Goal: Check status: Check status

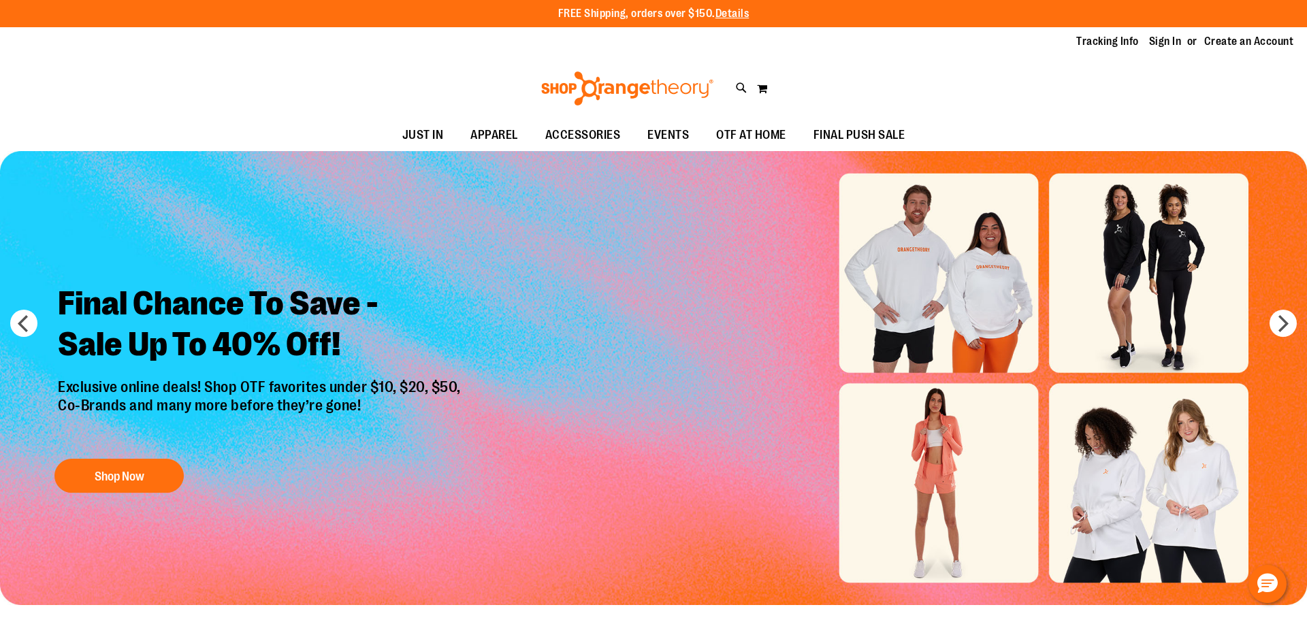
click at [1164, 43] on link "Sign In" at bounding box center [1165, 41] width 33 height 15
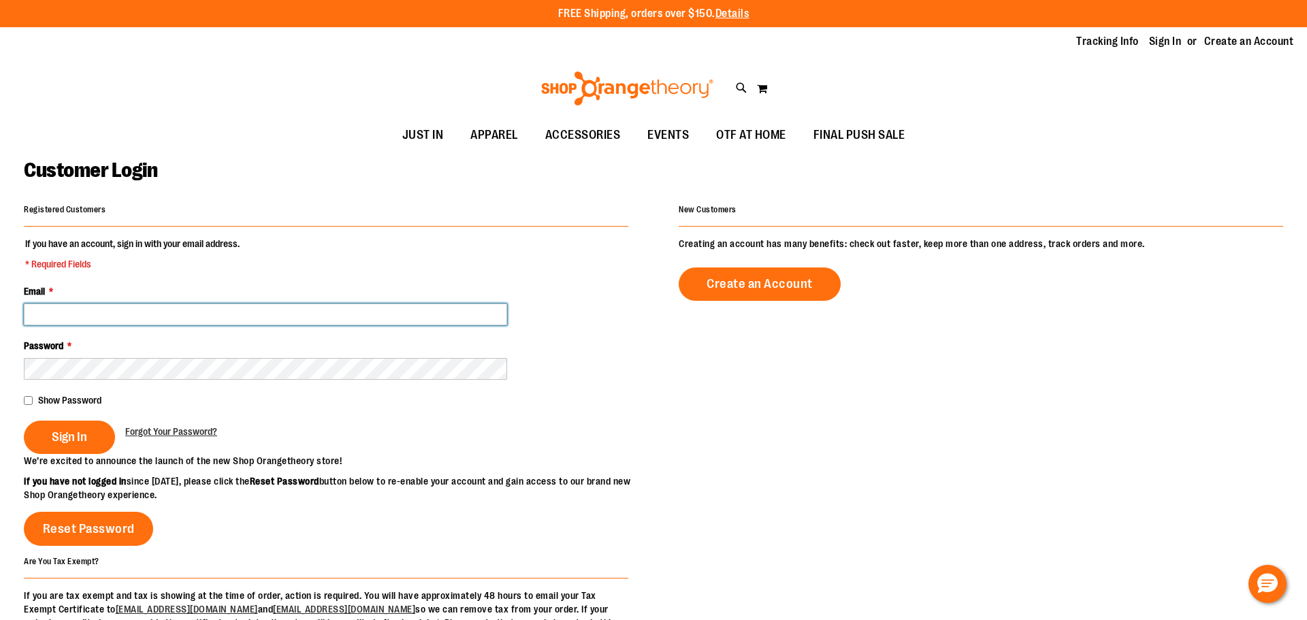
click at [247, 318] on input "Email *" at bounding box center [265, 315] width 483 height 22
type input "**********"
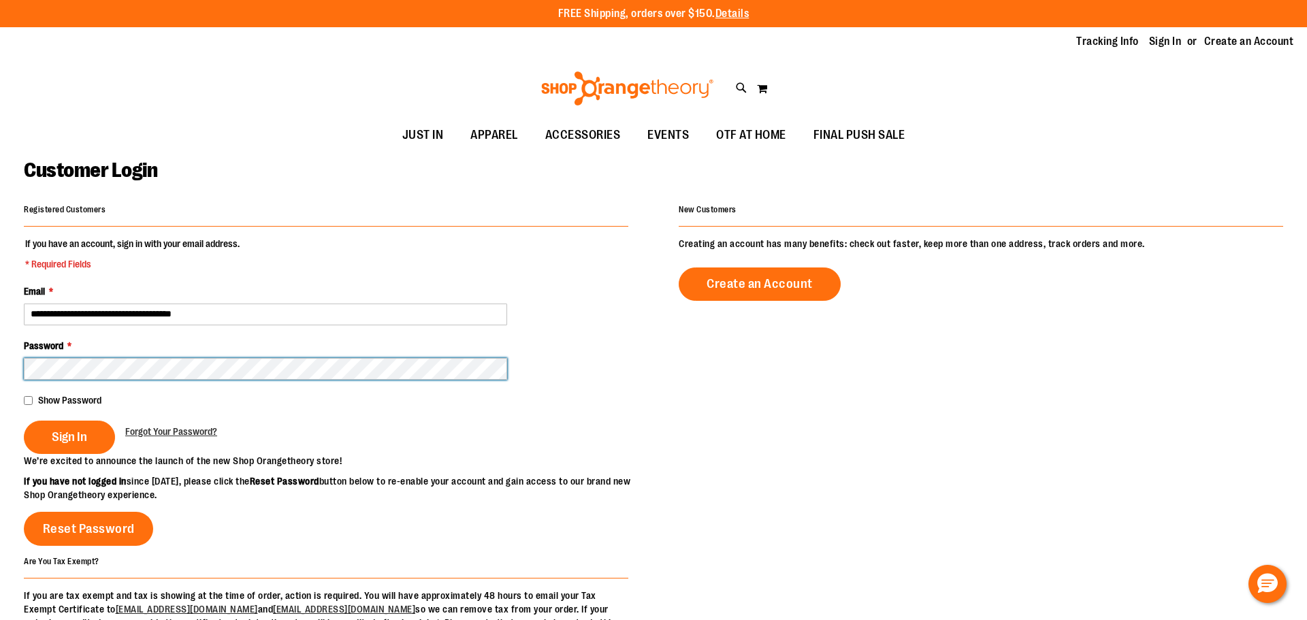
click at [24, 421] on button "Sign In" at bounding box center [69, 437] width 91 height 33
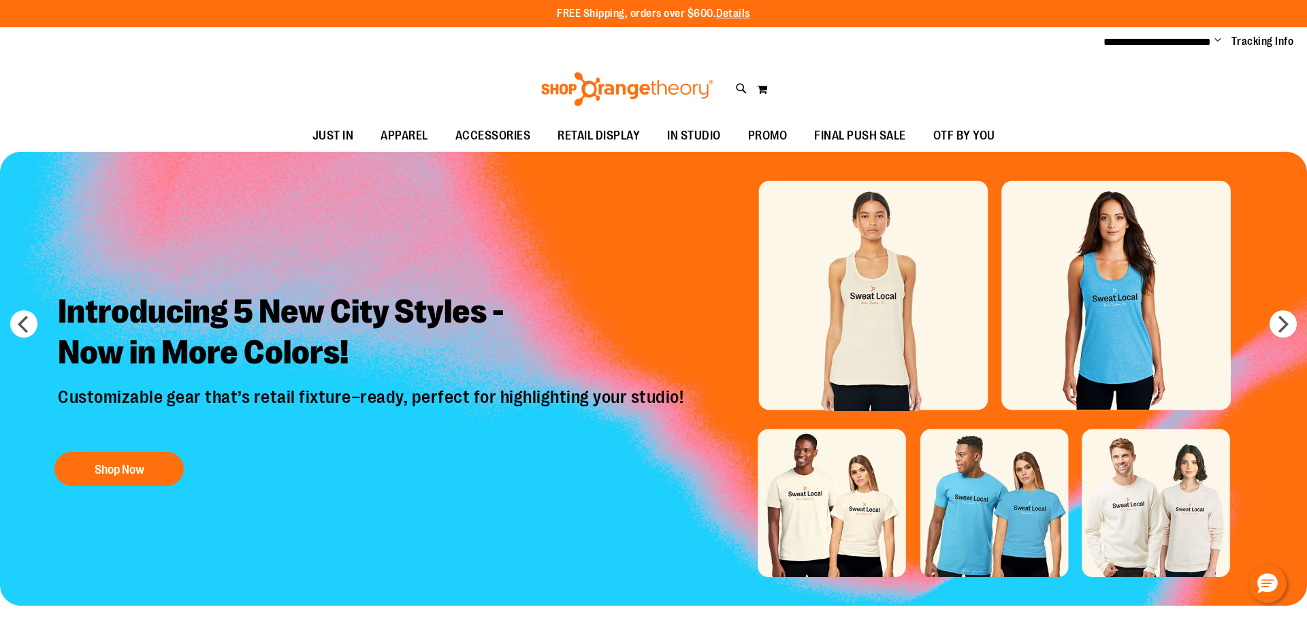
click at [1215, 39] on span "Change" at bounding box center [1218, 41] width 7 height 13
click at [1176, 61] on link "My Account" at bounding box center [1169, 66] width 119 height 26
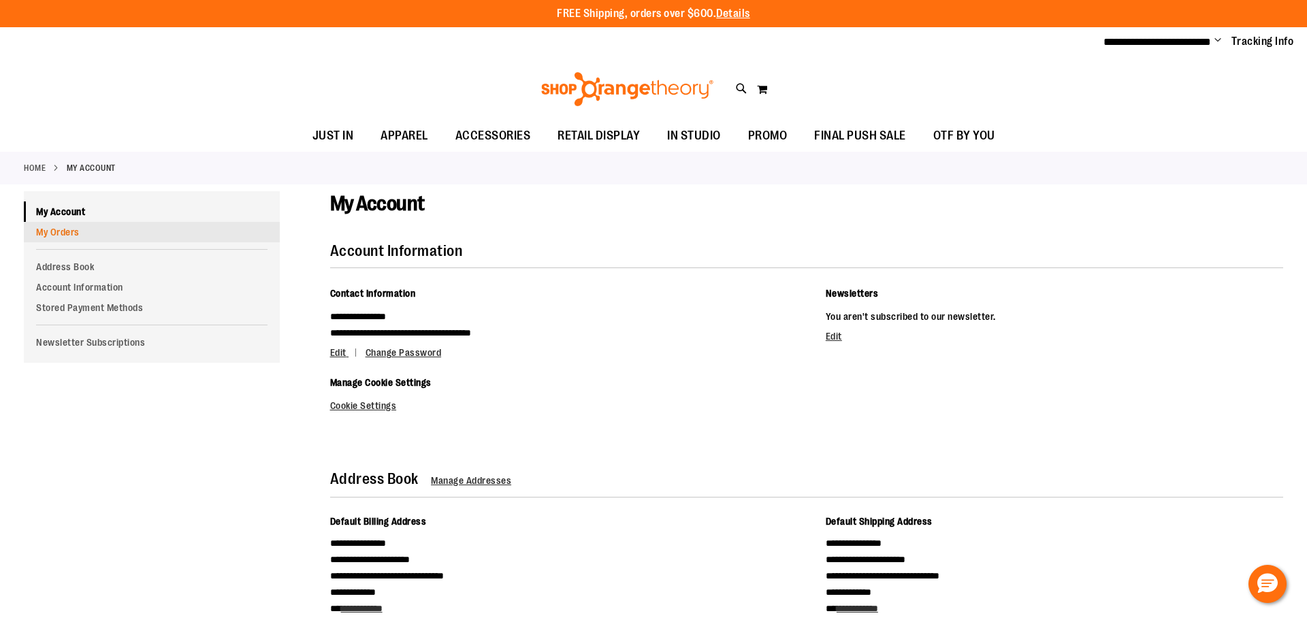
click at [55, 234] on link "My Orders" at bounding box center [152, 232] width 256 height 20
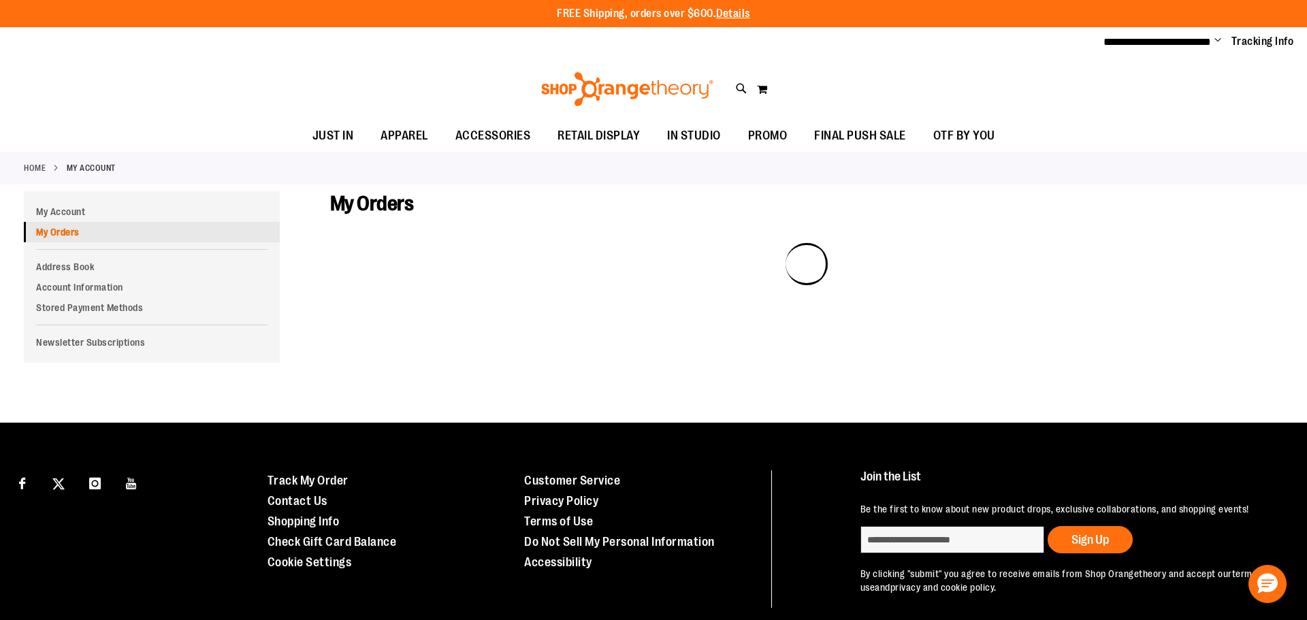
click at [58, 236] on link "My Orders" at bounding box center [152, 232] width 256 height 20
click at [1216, 39] on span "Change" at bounding box center [1218, 41] width 7 height 13
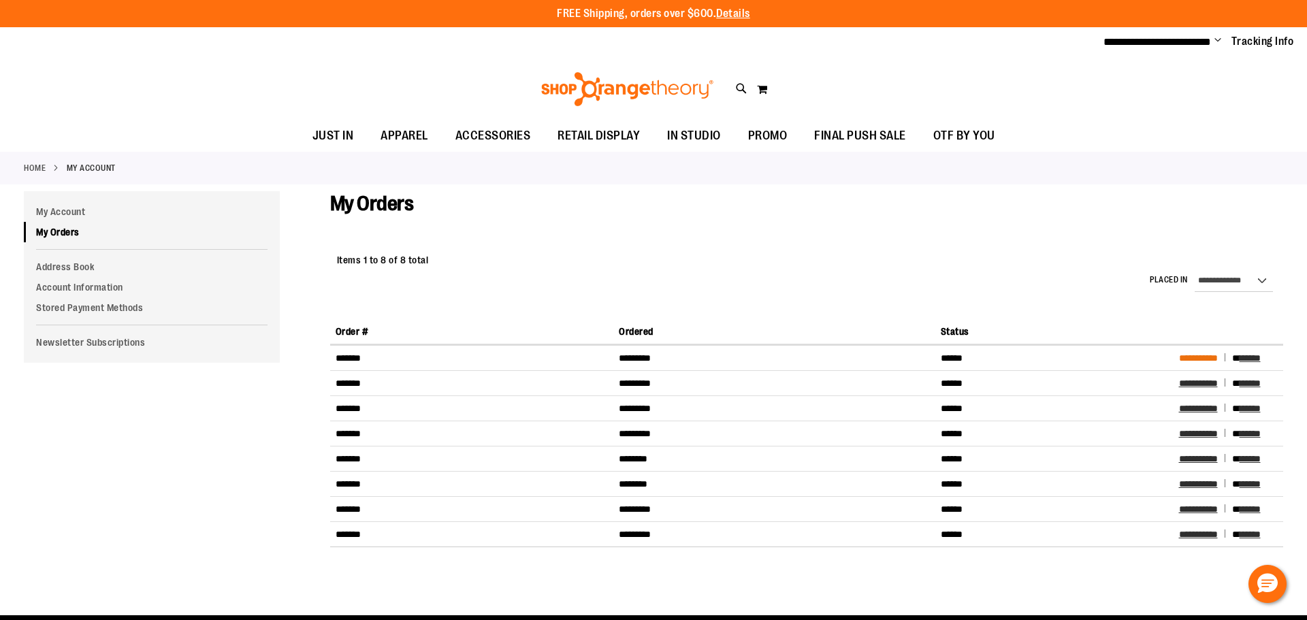
click at [1189, 357] on span "**********" at bounding box center [1198, 358] width 39 height 10
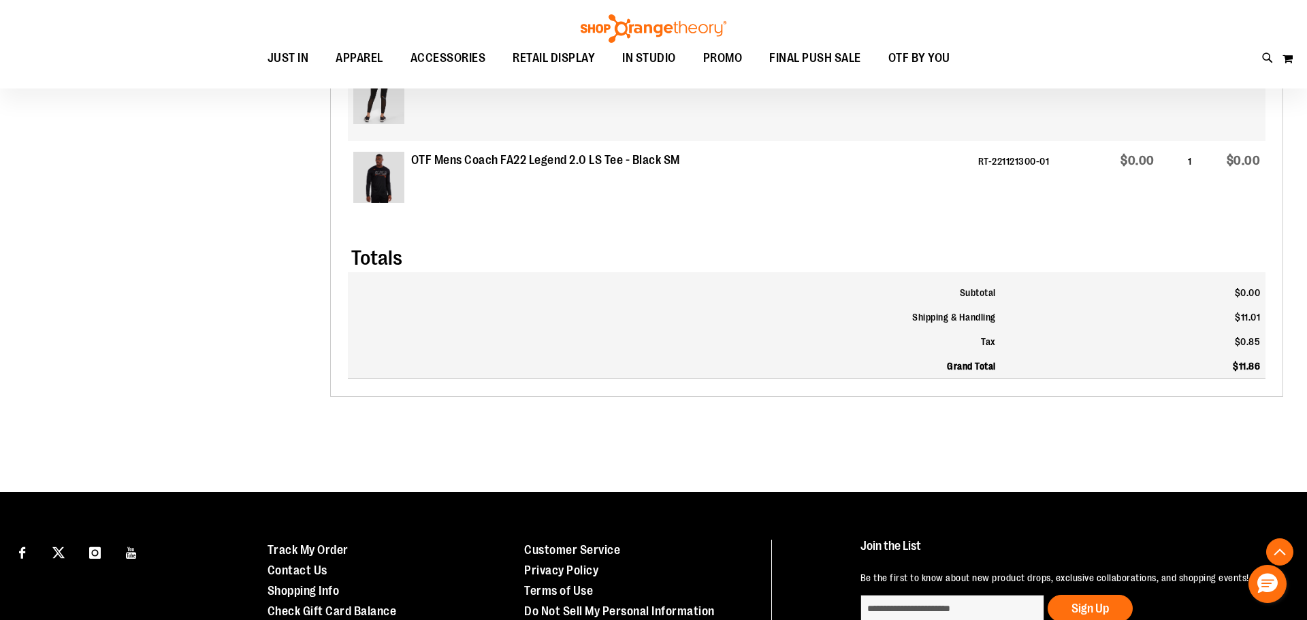
scroll to position [673, 0]
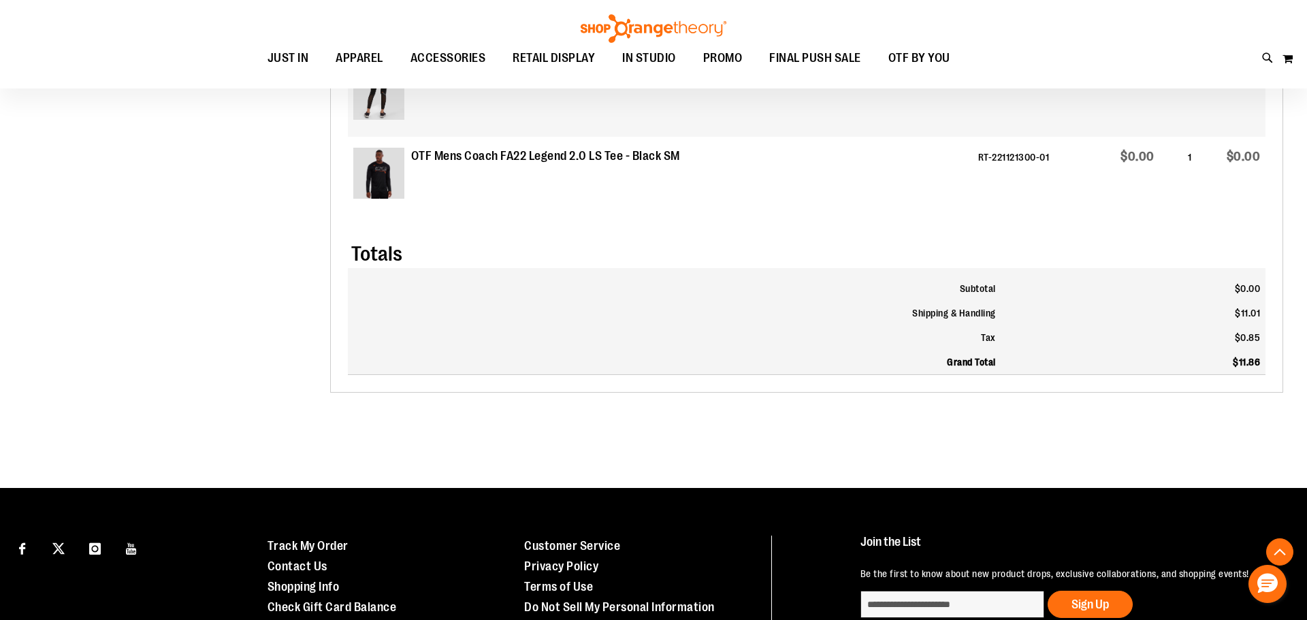
click at [1189, 357] on td "$11.86" at bounding box center [1134, 362] width 264 height 25
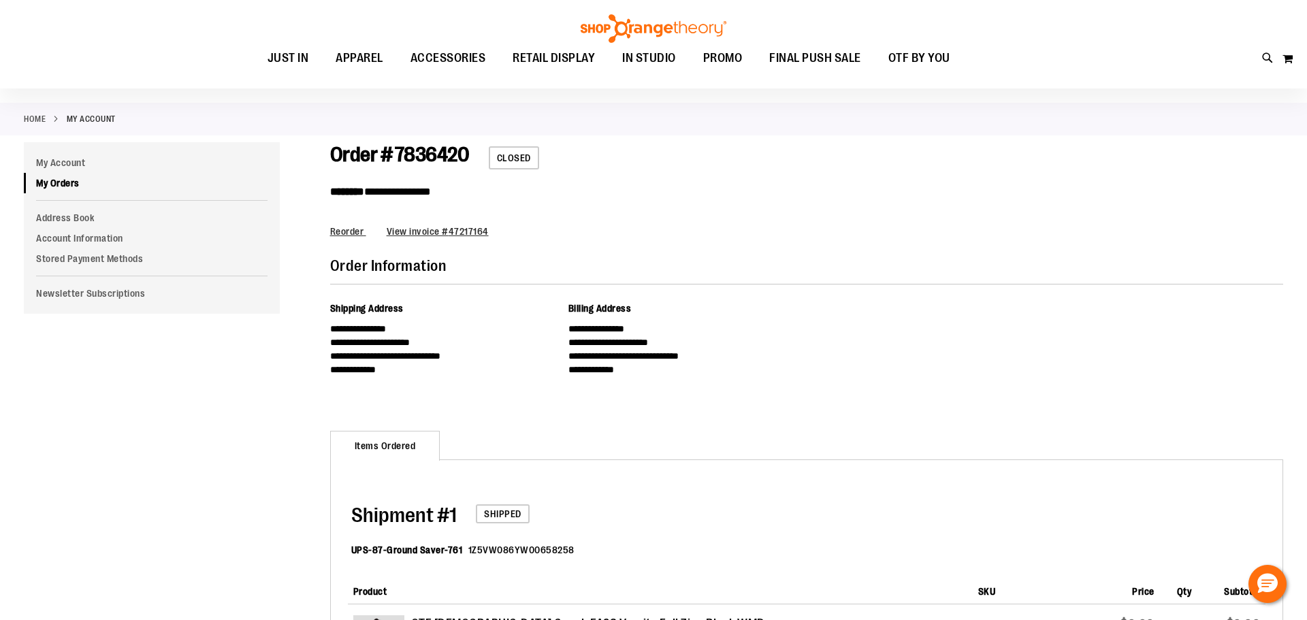
scroll to position [50, 0]
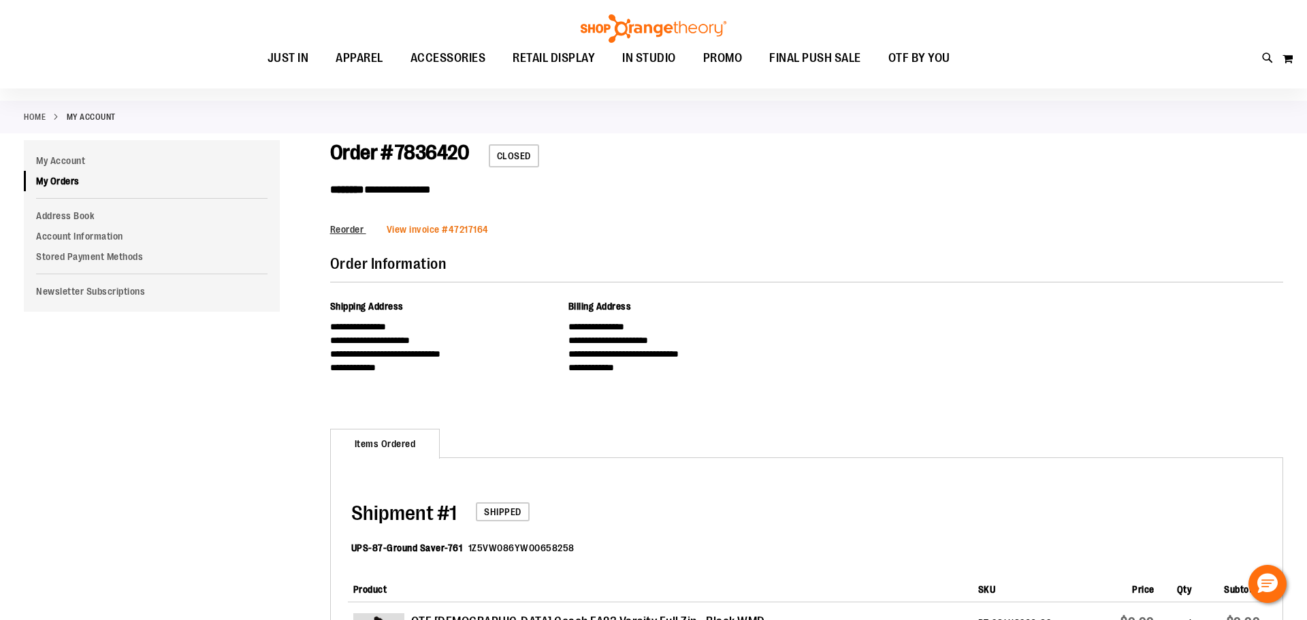
click at [456, 228] on link "View invoice # 47217164" at bounding box center [438, 229] width 102 height 11
